Goal: Transaction & Acquisition: Purchase product/service

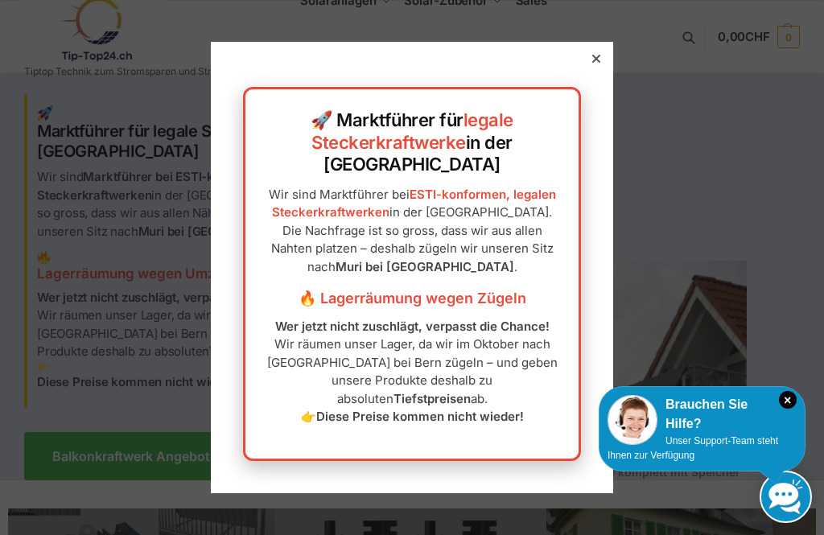
click at [601, 66] on div at bounding box center [596, 58] width 14 height 14
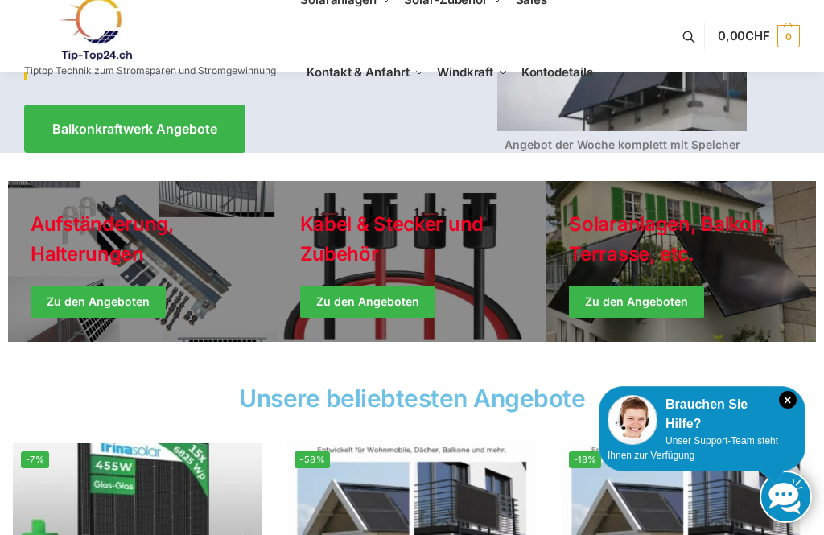
scroll to position [330, 0]
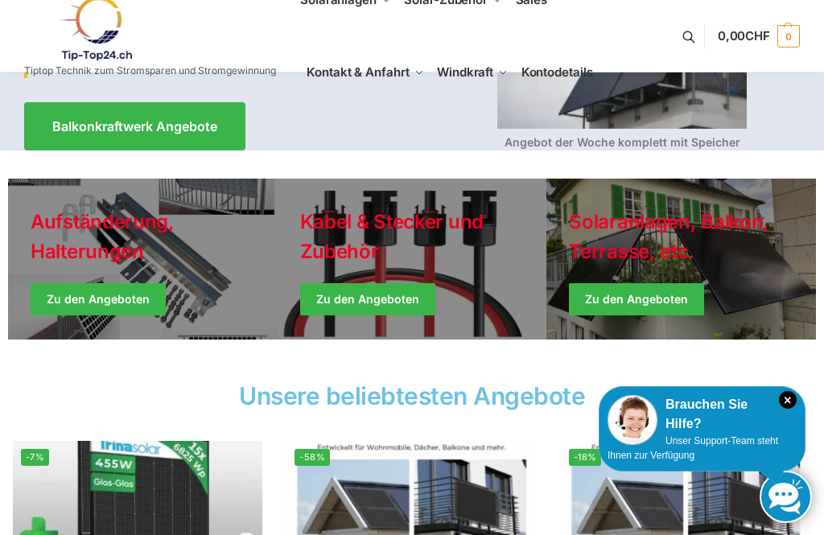
click at [638, 292] on link "Winter Jackets" at bounding box center [680, 259] width 269 height 161
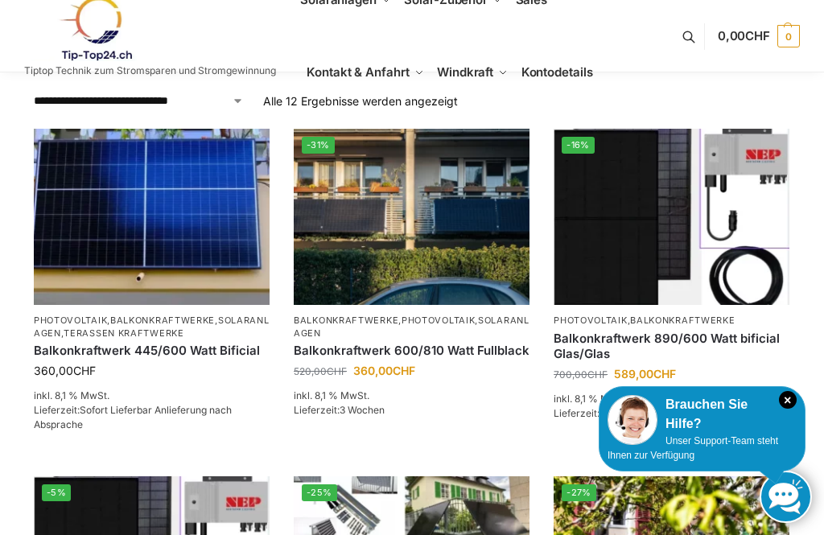
scroll to position [238, 0]
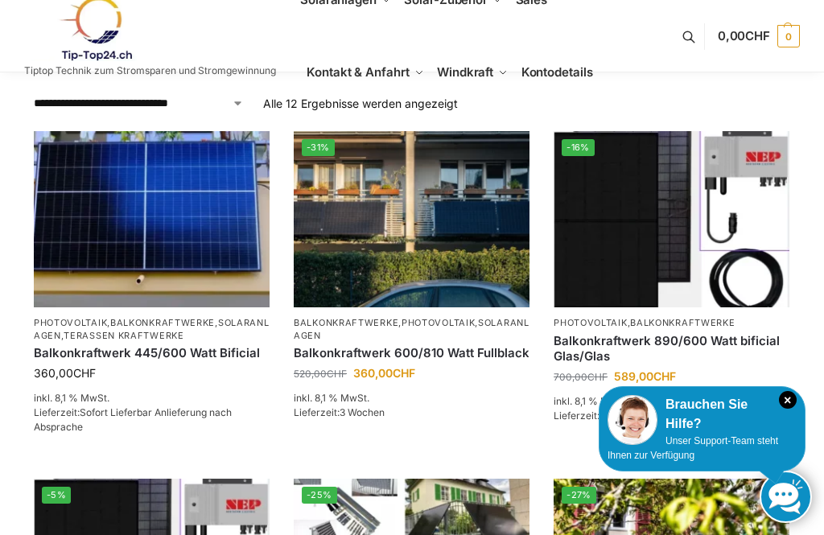
click at [420, 245] on img at bounding box center [412, 219] width 236 height 177
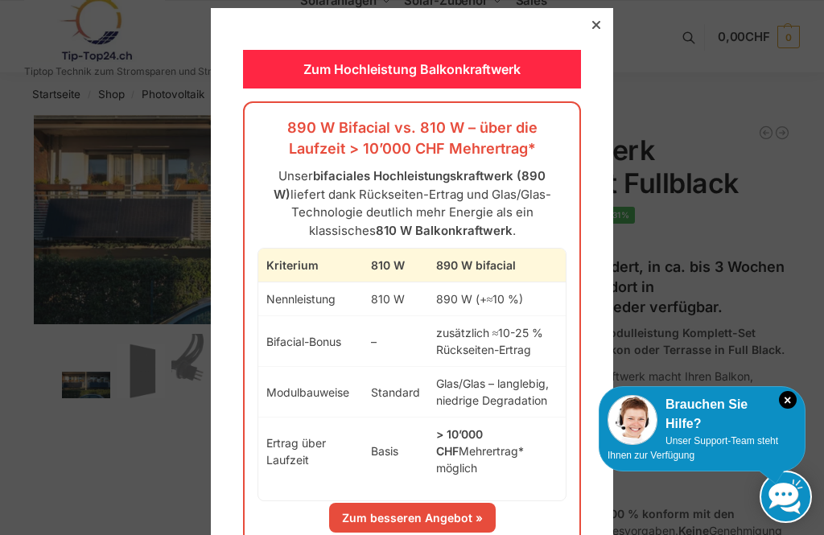
click at [602, 19] on div at bounding box center [596, 25] width 14 height 14
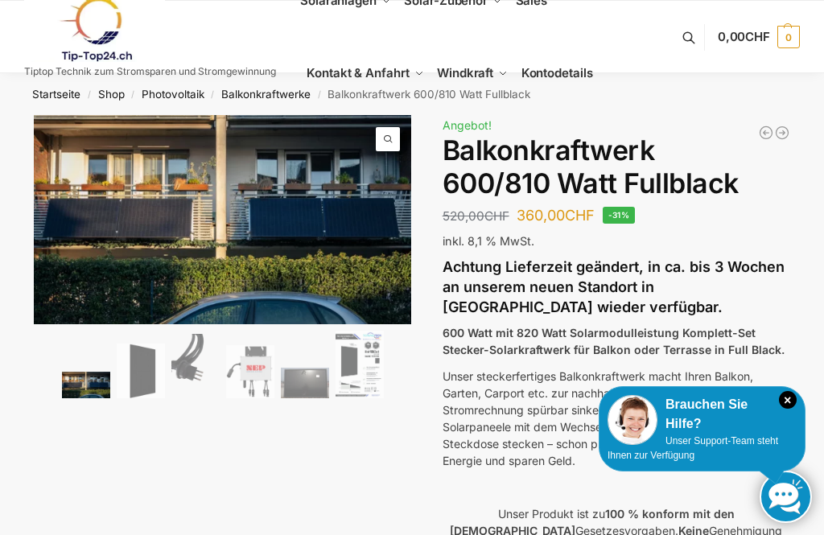
click at [793, 408] on div "Brauchen Sie Hilfe?" at bounding box center [701, 414] width 189 height 39
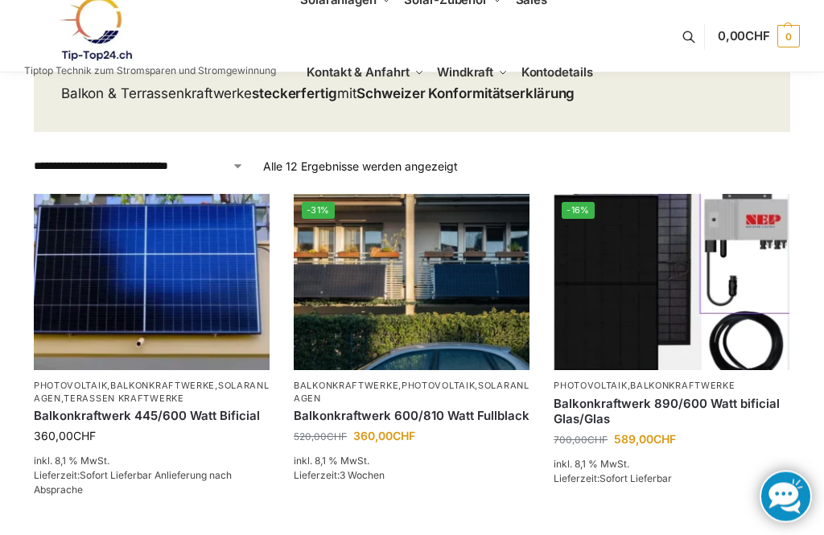
scroll to position [179, 0]
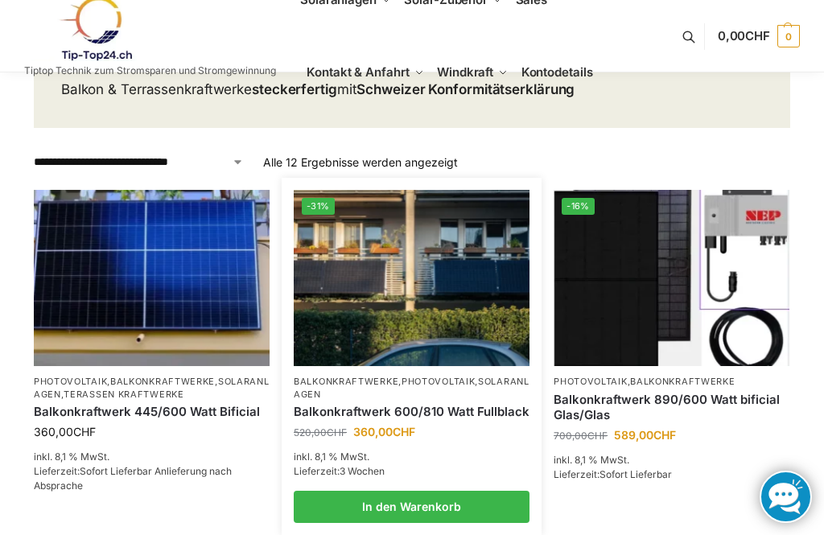
click at [429, 409] on link "Balkonkraftwerk 600/810 Watt Fullblack" at bounding box center [412, 412] width 236 height 16
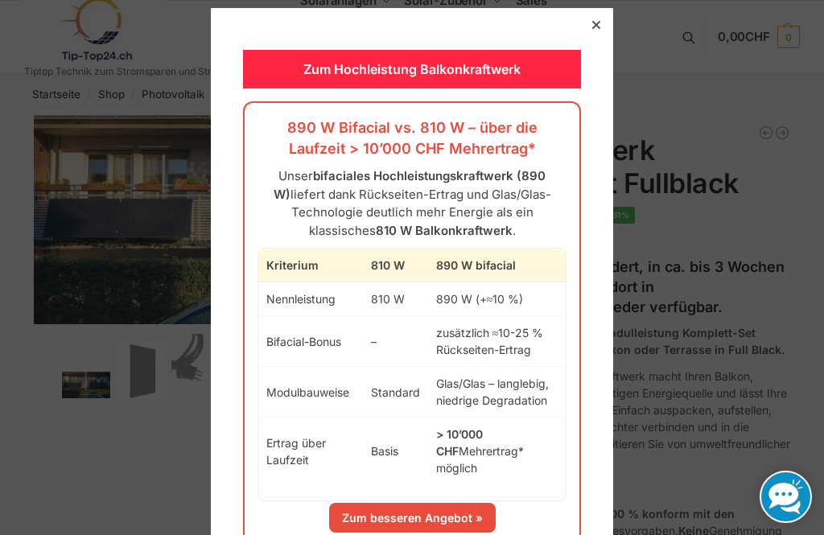
click at [600, 23] on div at bounding box center [596, 25] width 14 height 14
